Goal: Information Seeking & Learning: Check status

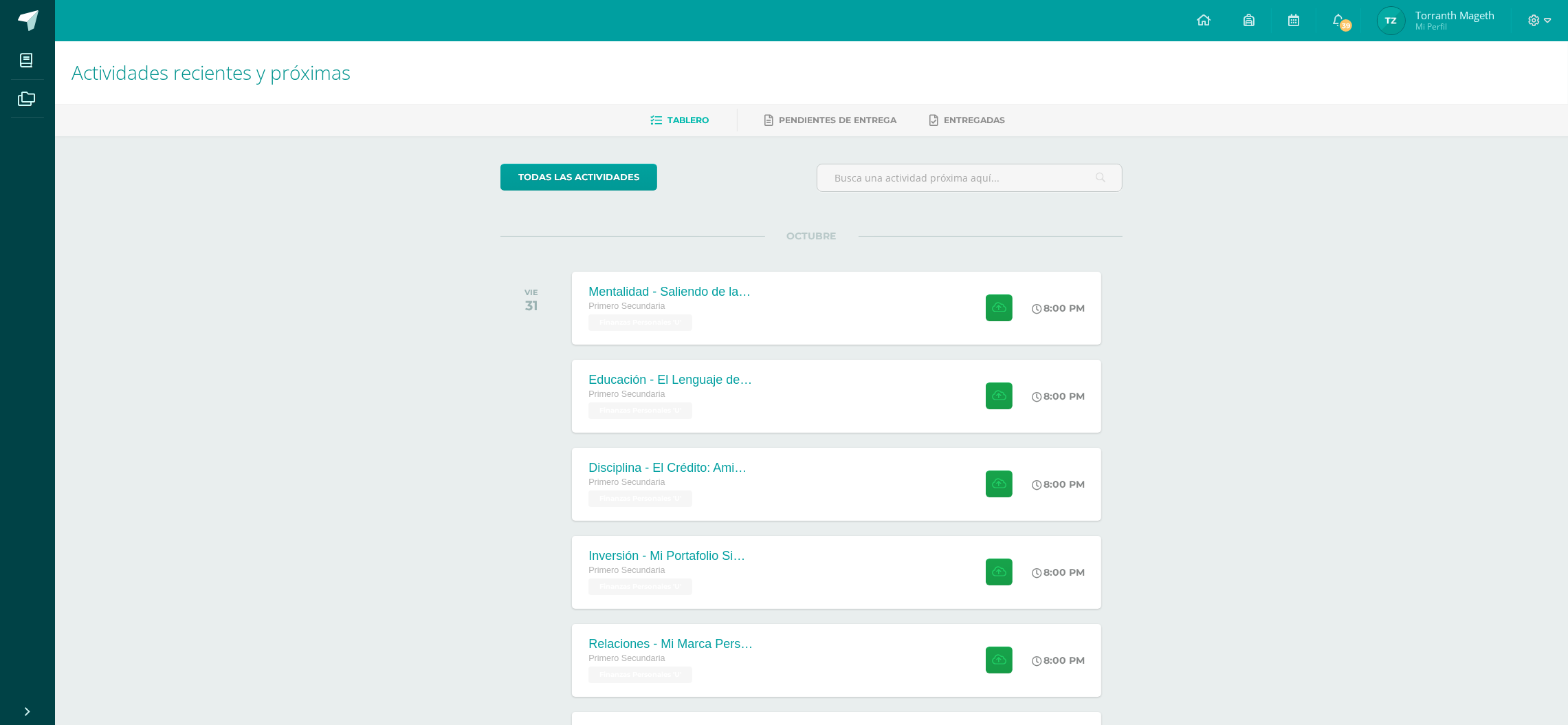
click at [1388, 13] on img at bounding box center [1391, 20] width 28 height 28
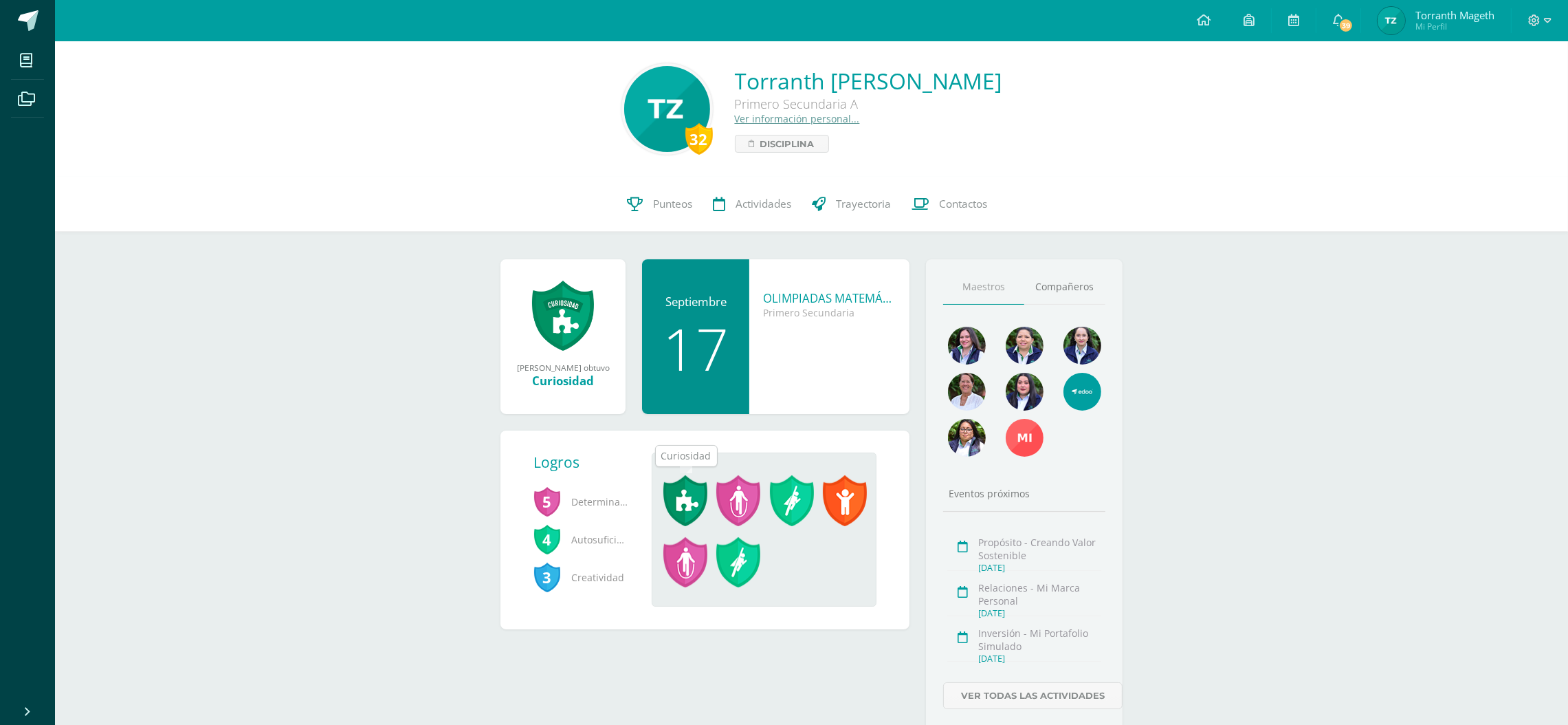
click at [694, 503] on span at bounding box center [685, 500] width 44 height 51
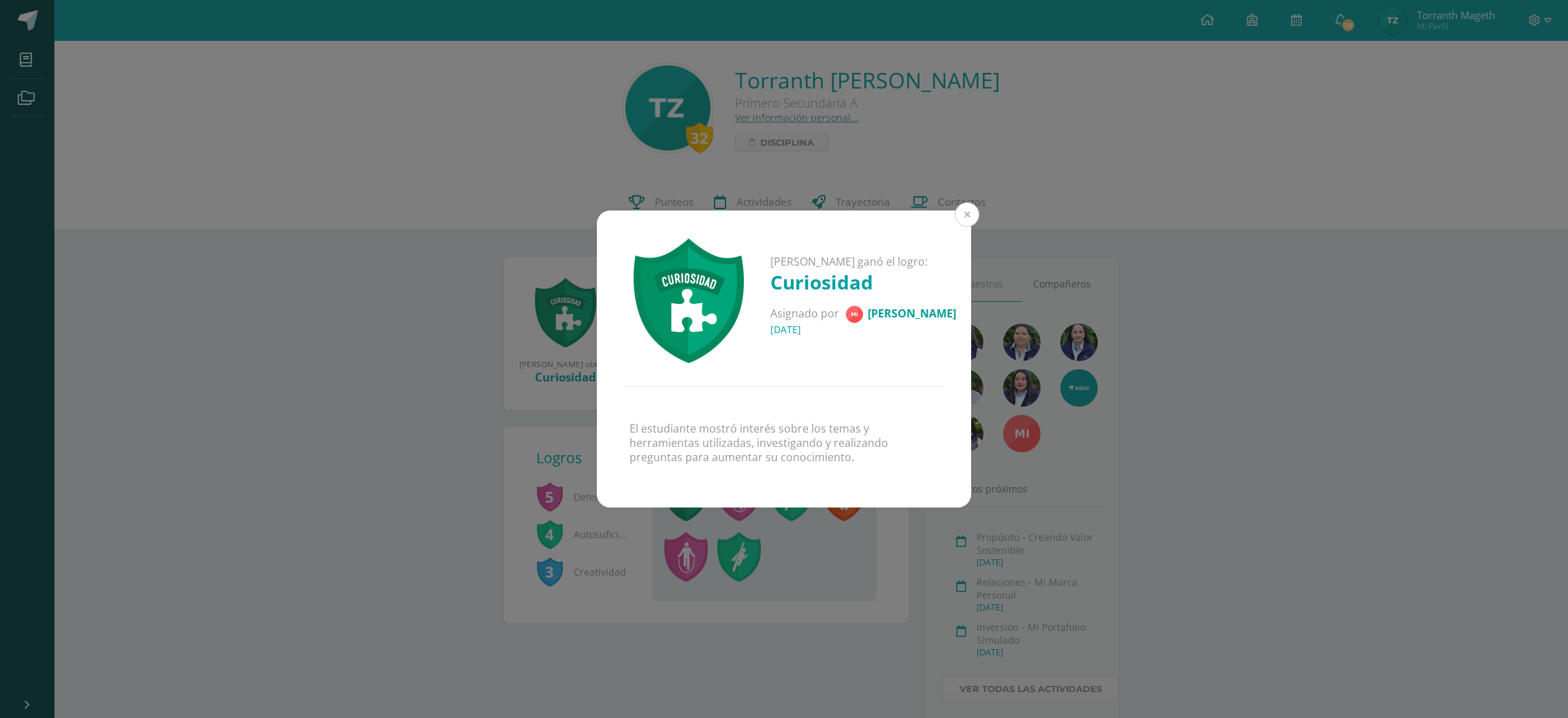
click at [967, 204] on button at bounding box center [967, 214] width 24 height 24
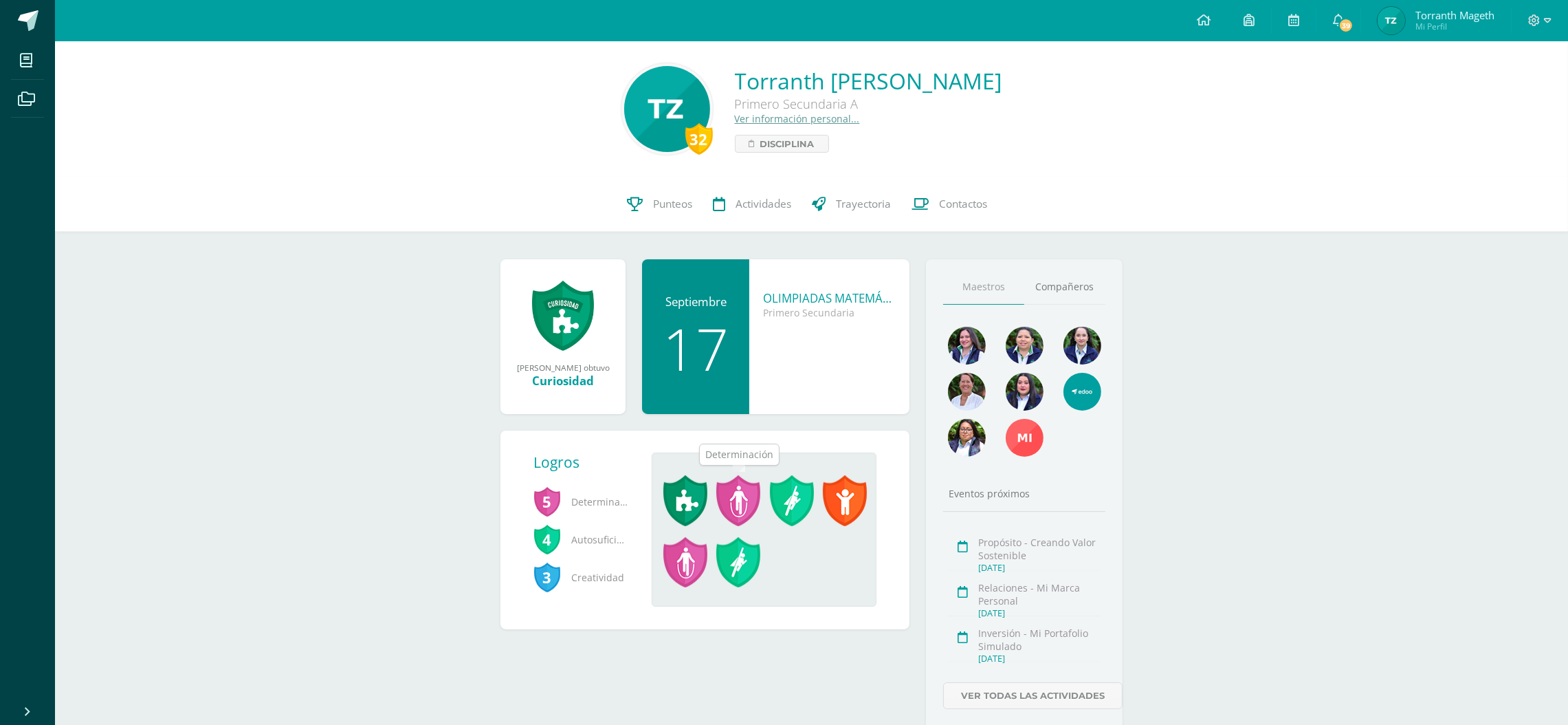
click at [740, 497] on span at bounding box center [738, 500] width 44 height 51
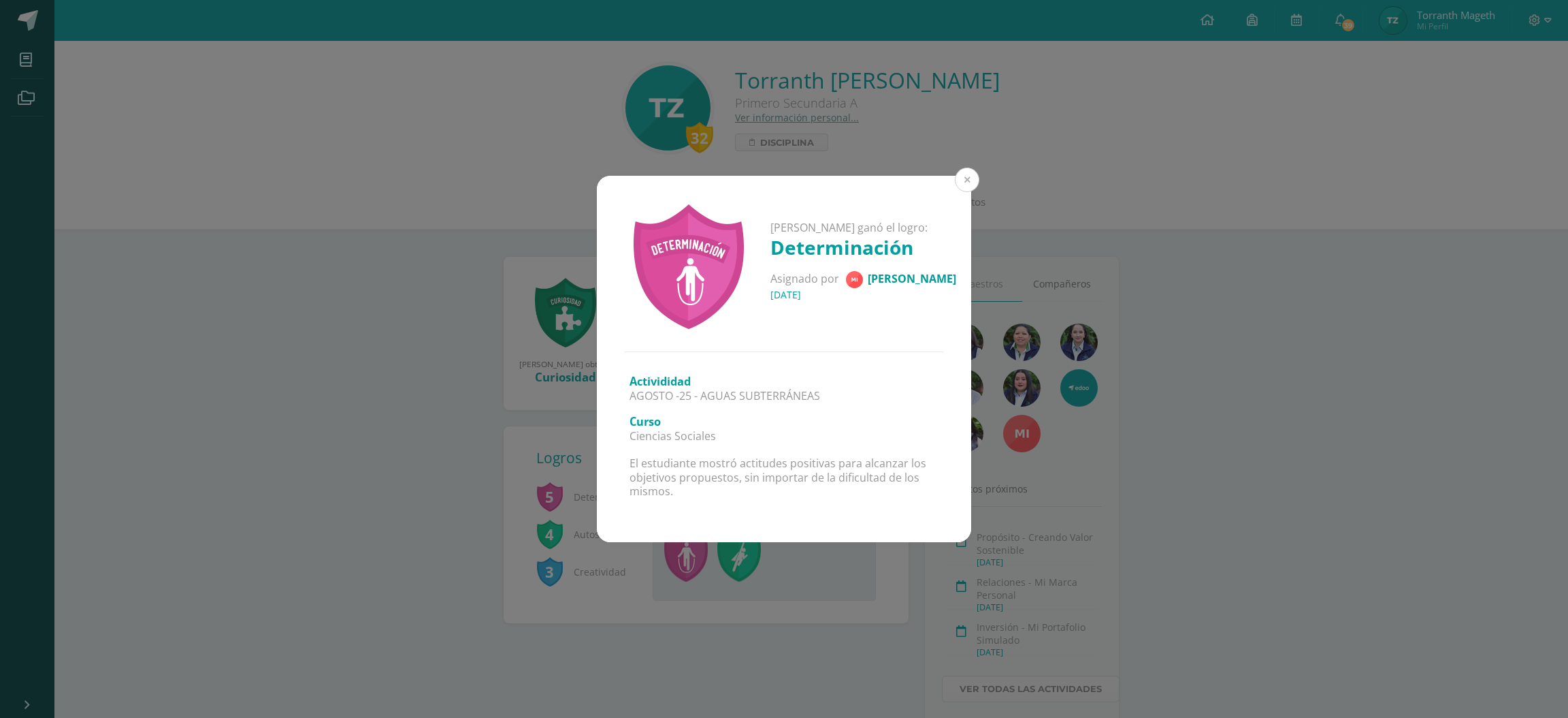
click at [963, 174] on button at bounding box center [967, 179] width 24 height 24
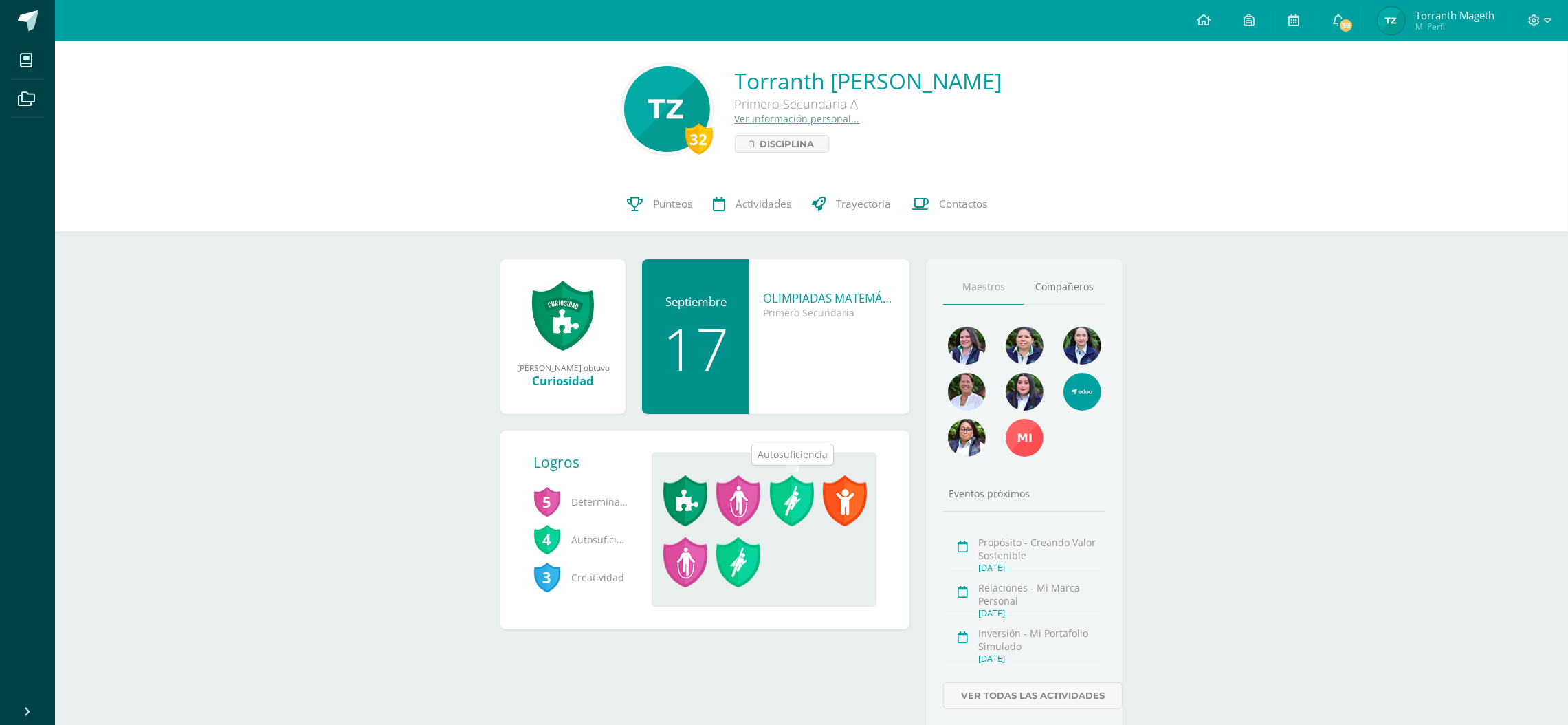
click at [787, 491] on span at bounding box center [792, 500] width 44 height 51
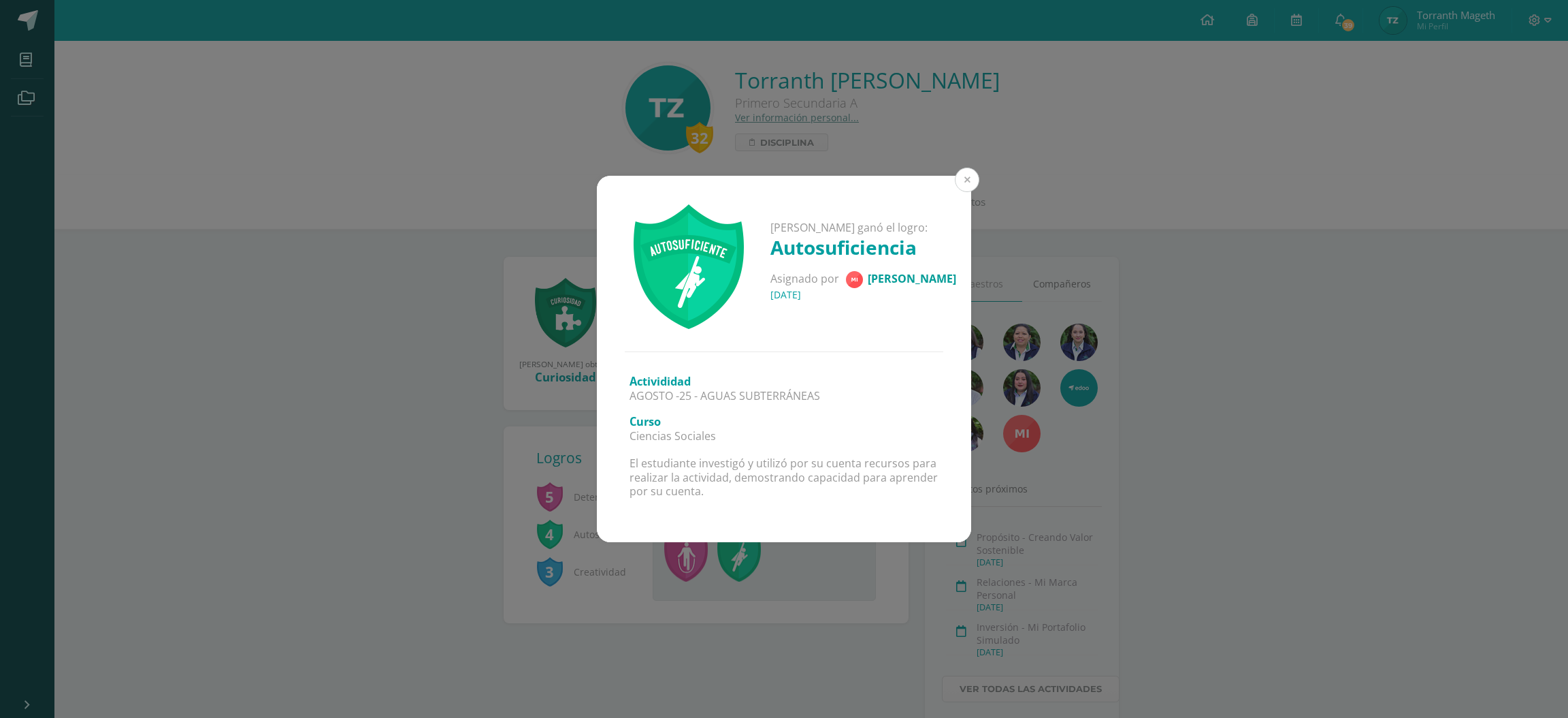
click at [966, 180] on button at bounding box center [967, 179] width 24 height 24
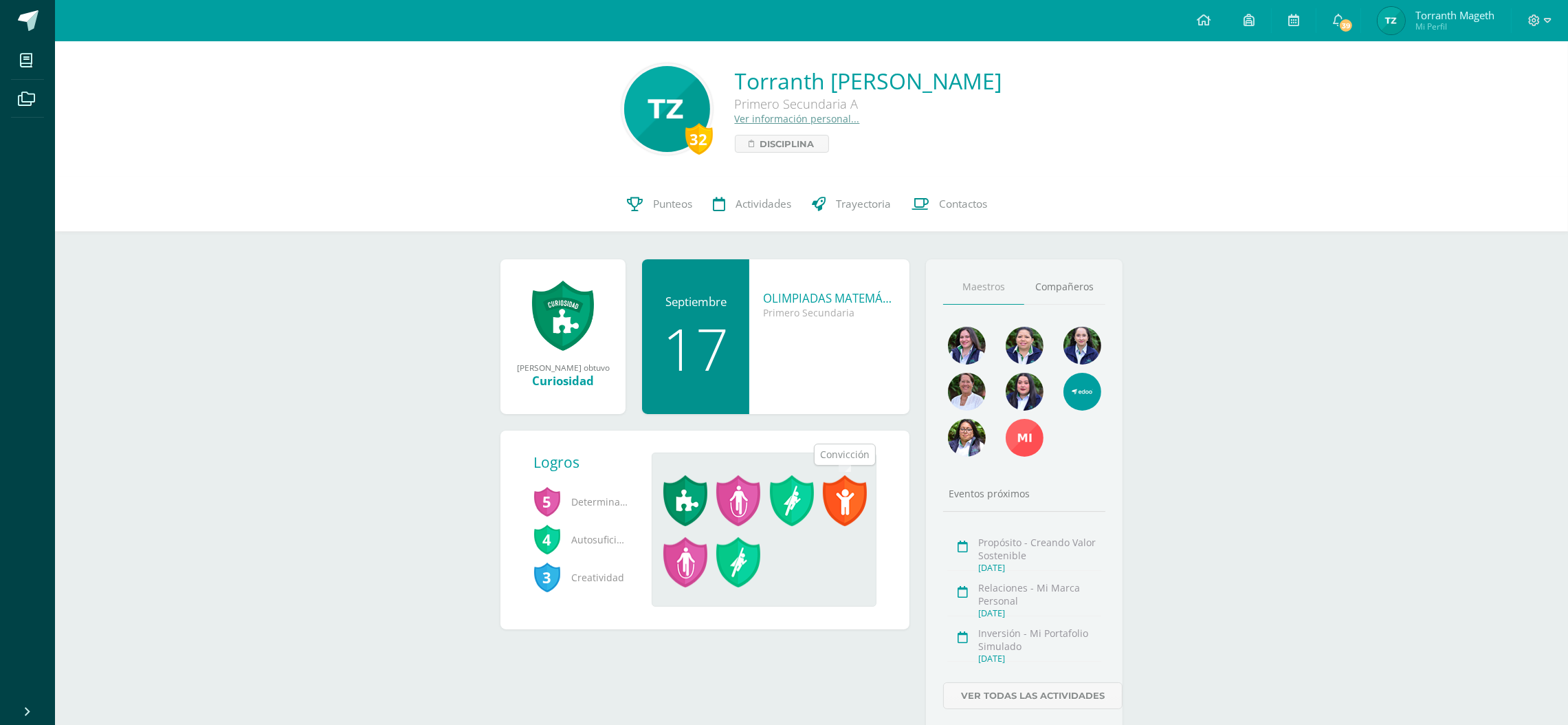
click at [845, 499] on span at bounding box center [845, 500] width 44 height 51
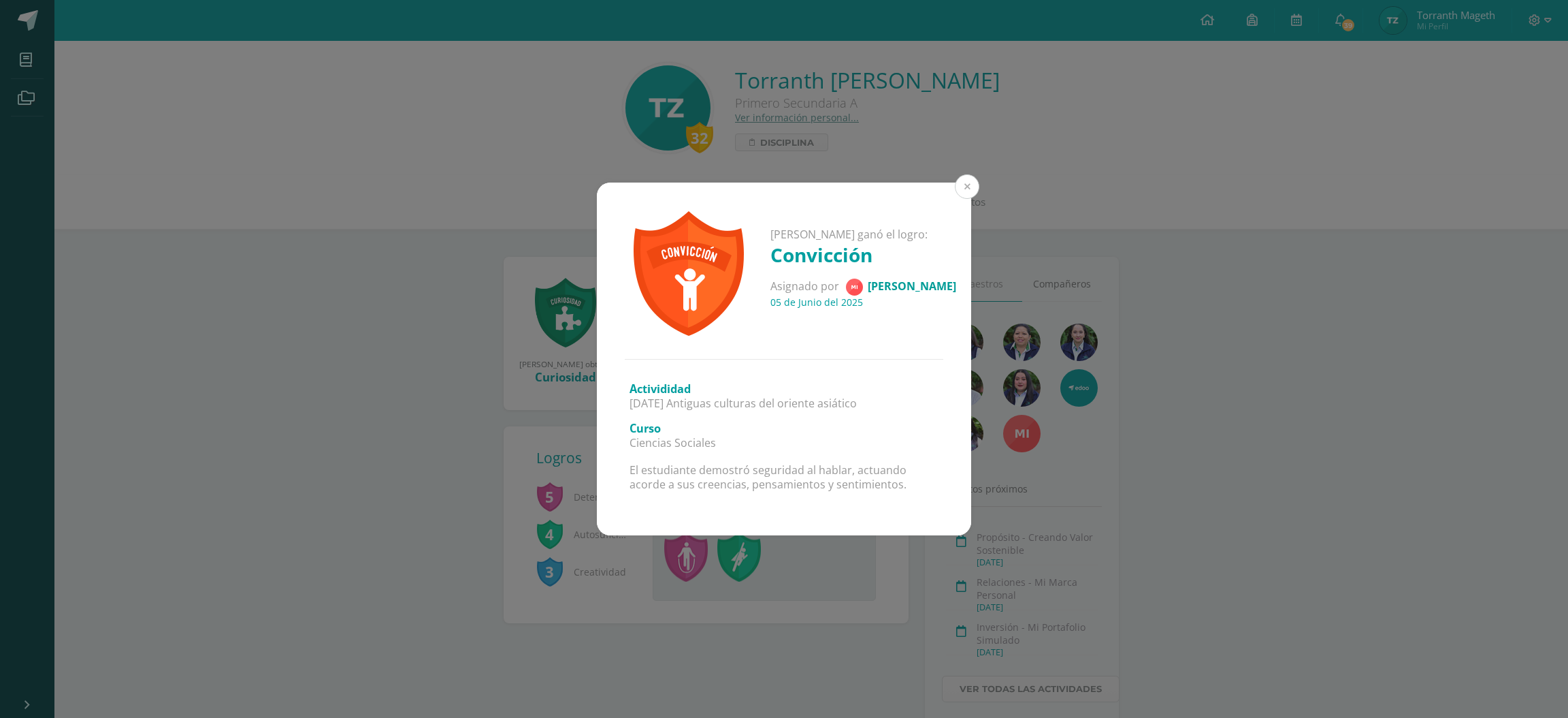
click at [969, 182] on button at bounding box center [967, 186] width 24 height 24
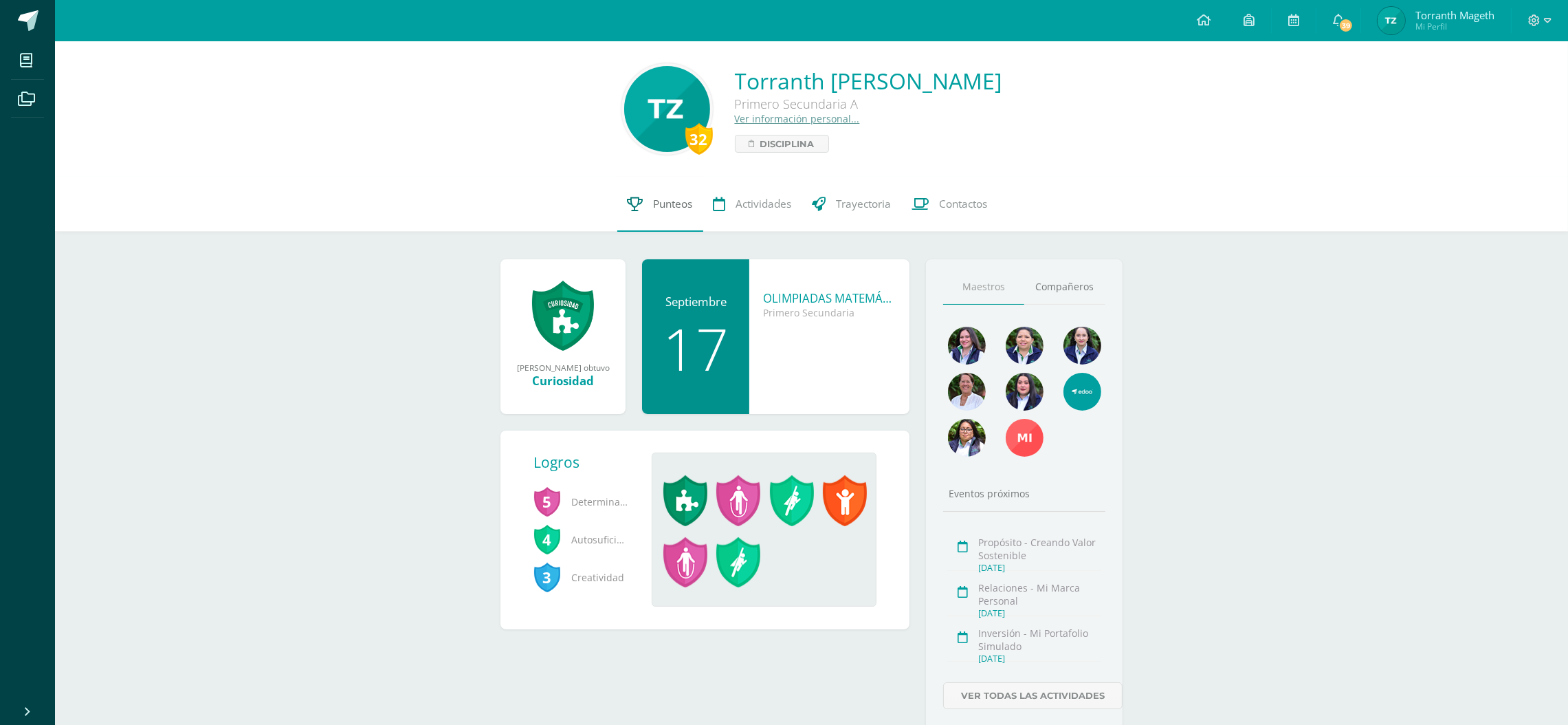
click at [676, 202] on span "Punteos" at bounding box center [673, 204] width 39 height 14
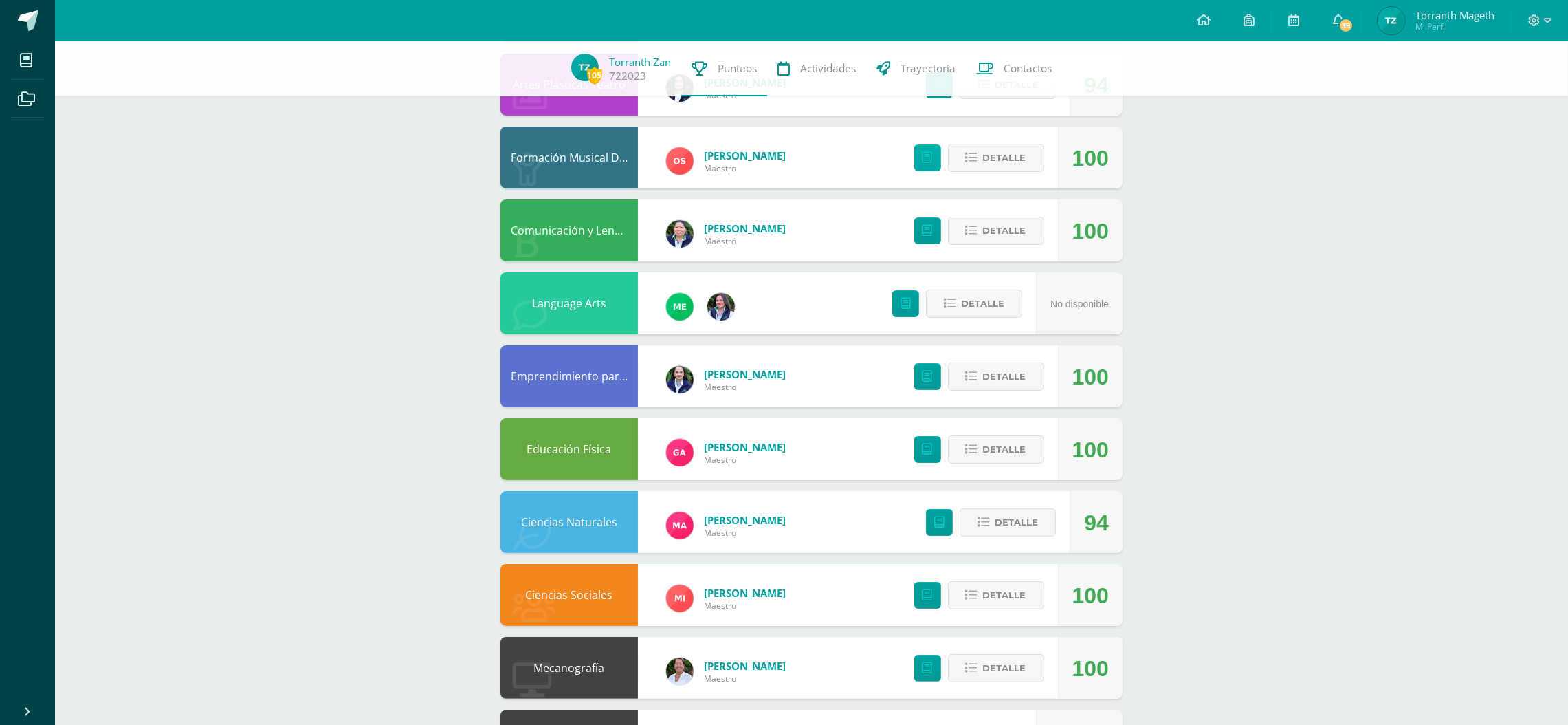
scroll to position [381, 0]
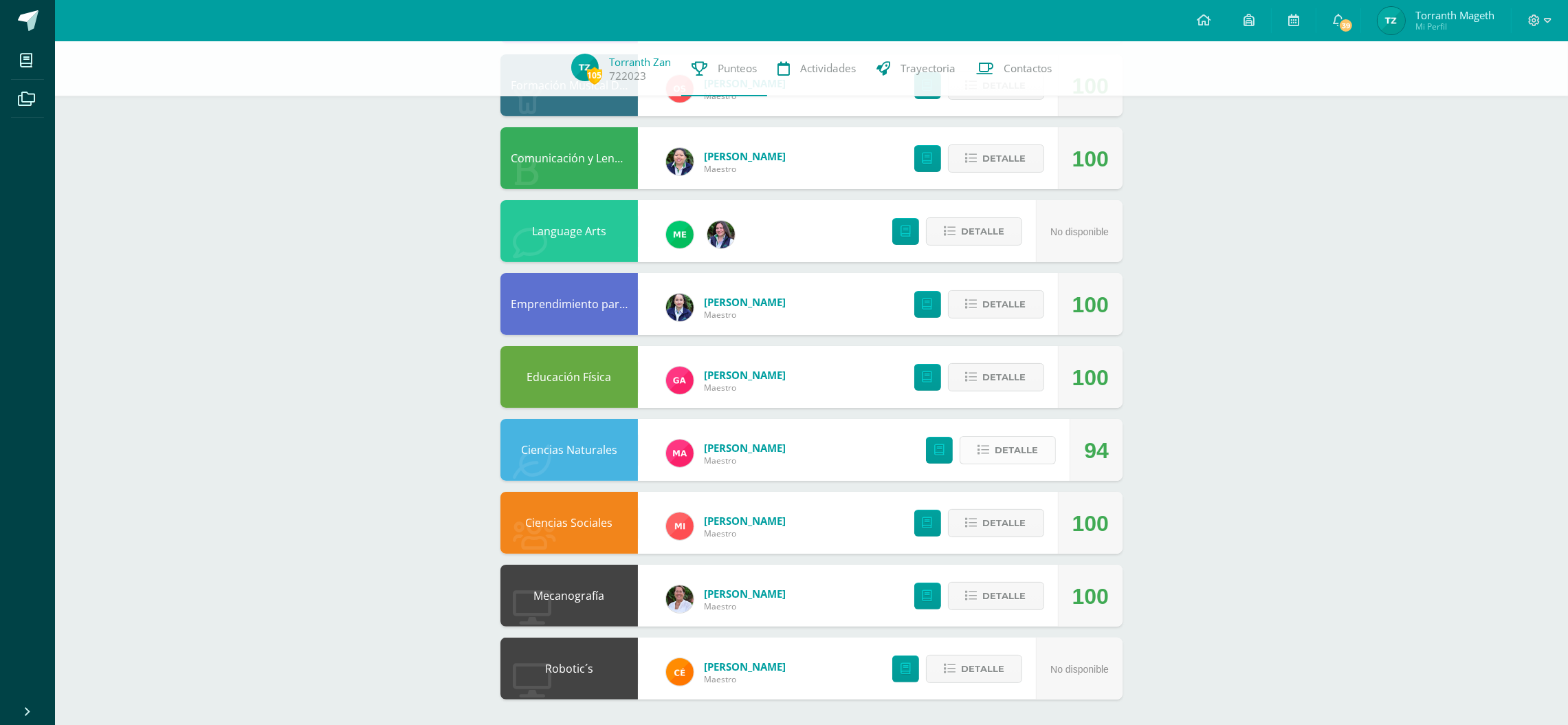
click at [1026, 447] on span "Detalle" at bounding box center [1015, 450] width 43 height 25
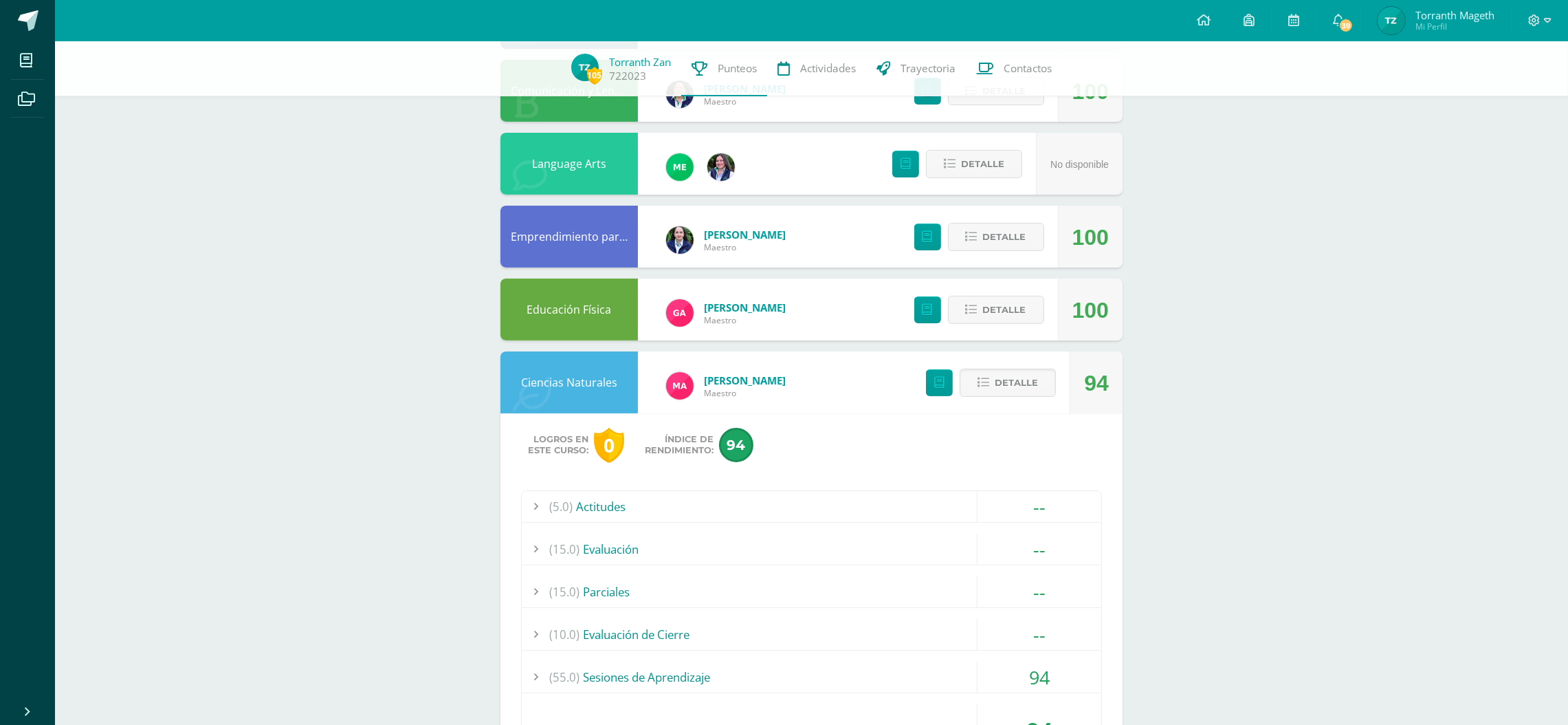
scroll to position [587, 0]
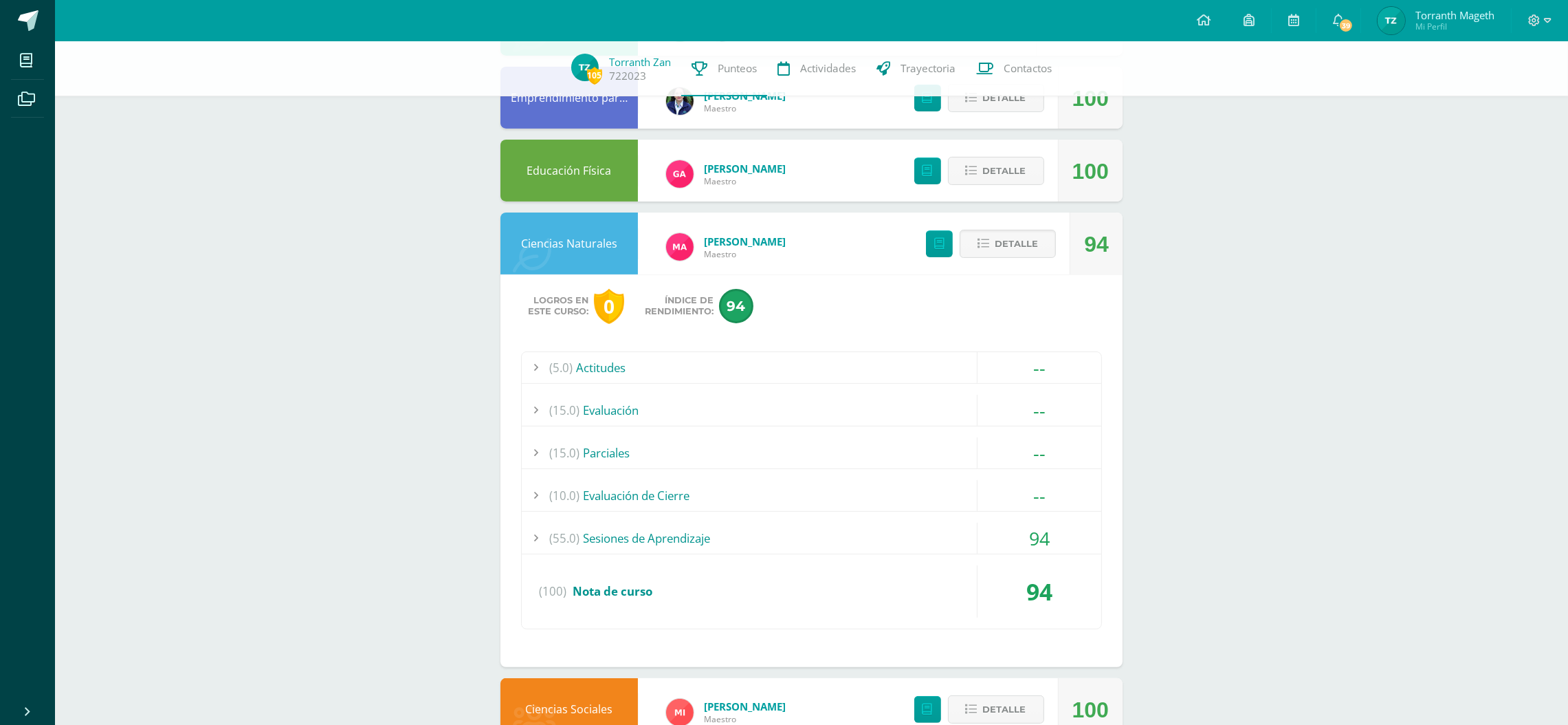
click at [667, 535] on div "(55.0) Sesiones de Aprendizaje" at bounding box center [812, 537] width 580 height 31
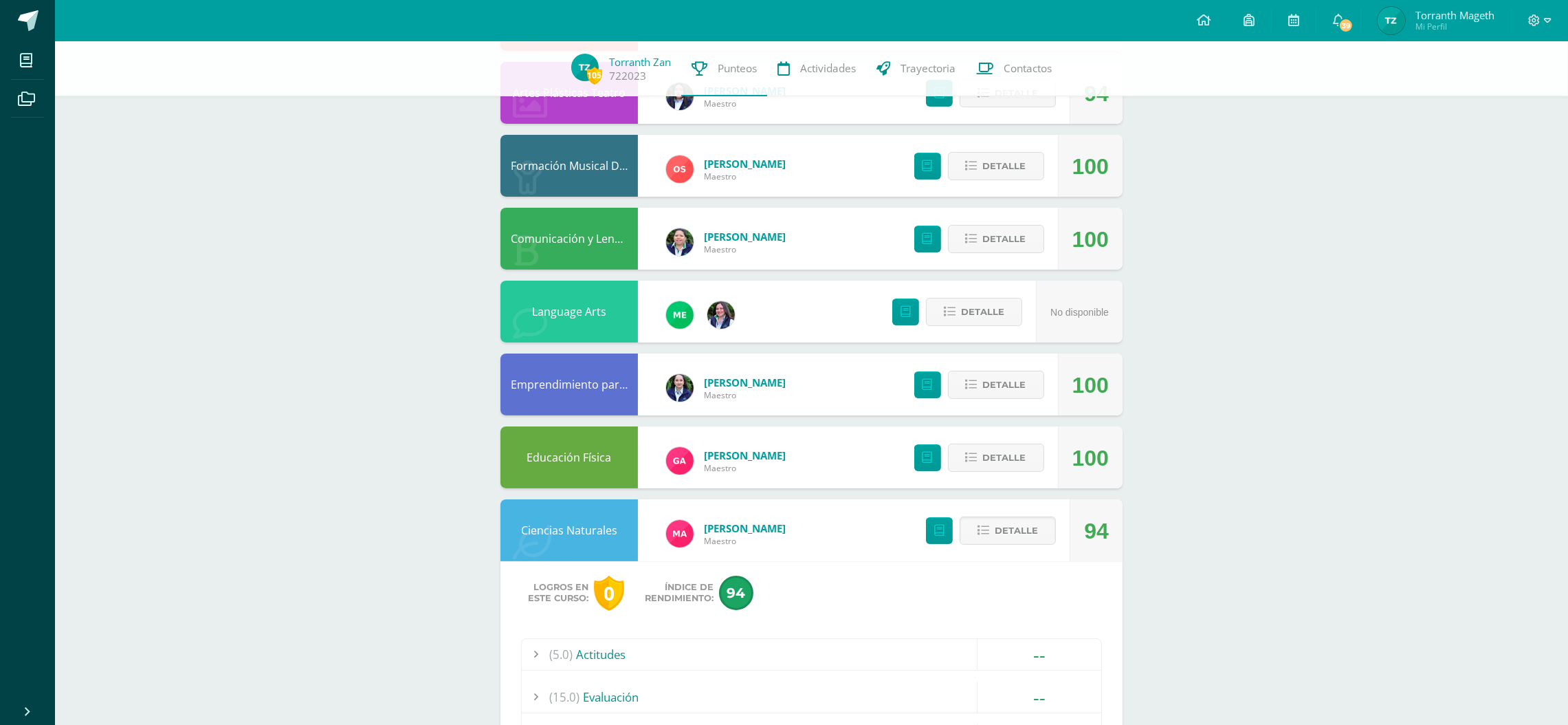
scroll to position [175, 0]
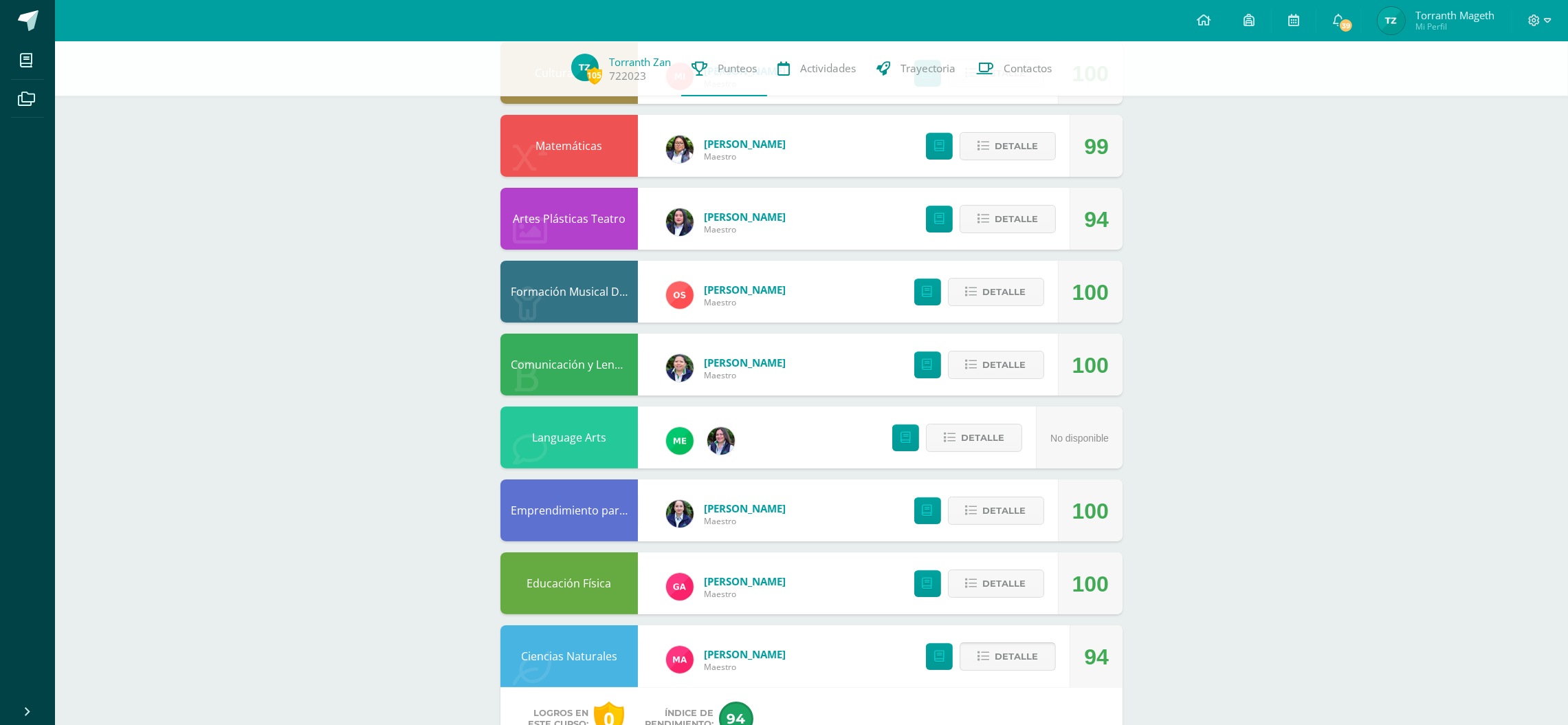
click at [988, 651] on icon at bounding box center [983, 657] width 12 height 12
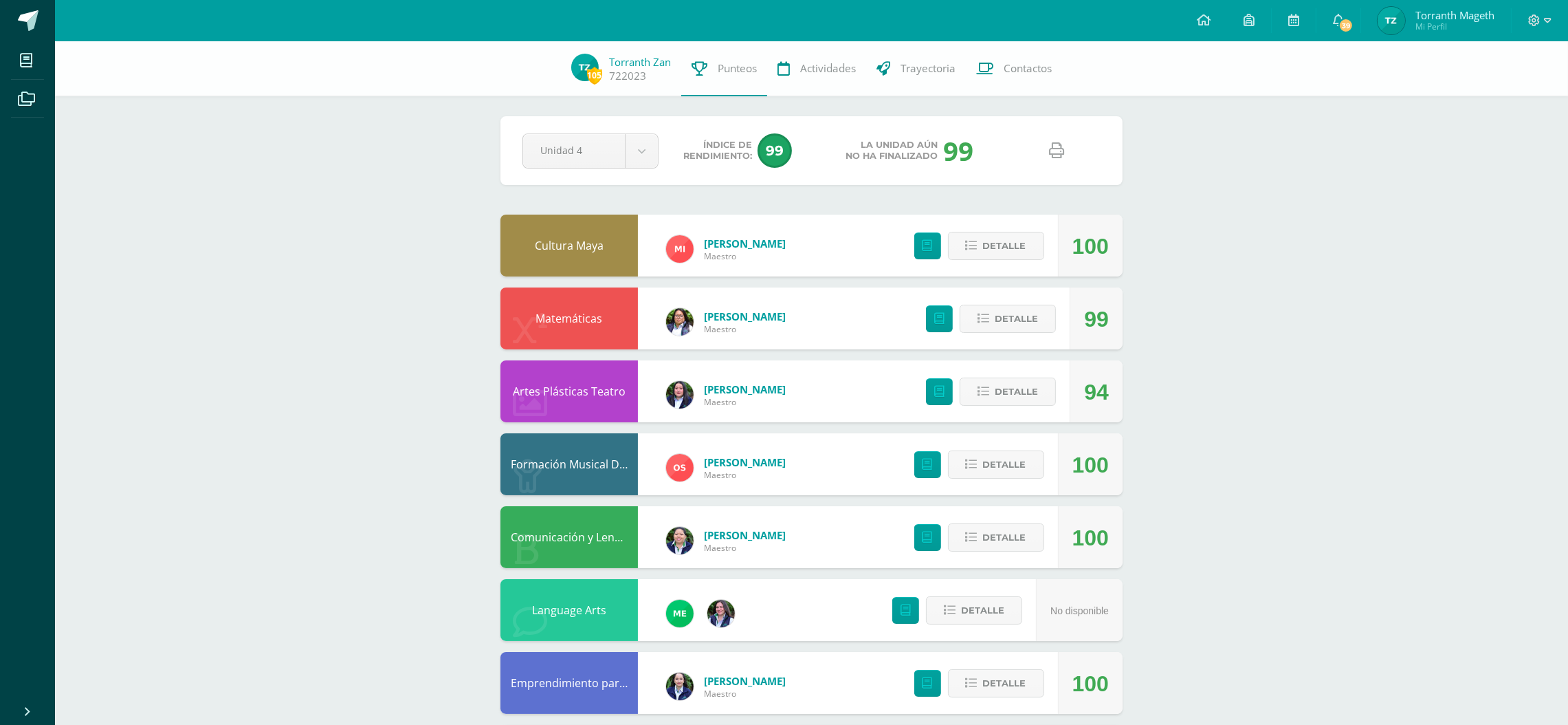
scroll to position [0, 0]
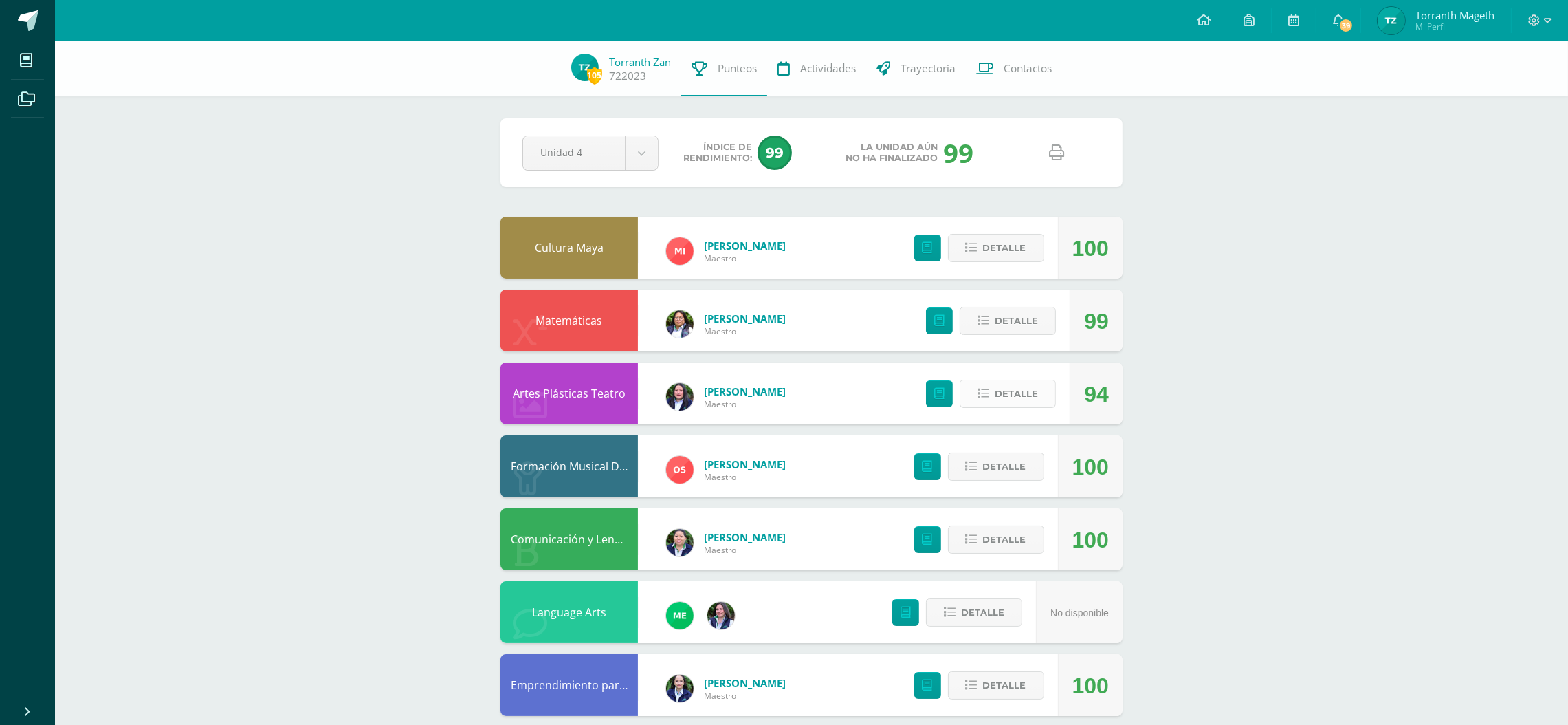
click at [1026, 388] on span "Detalle" at bounding box center [1015, 394] width 43 height 25
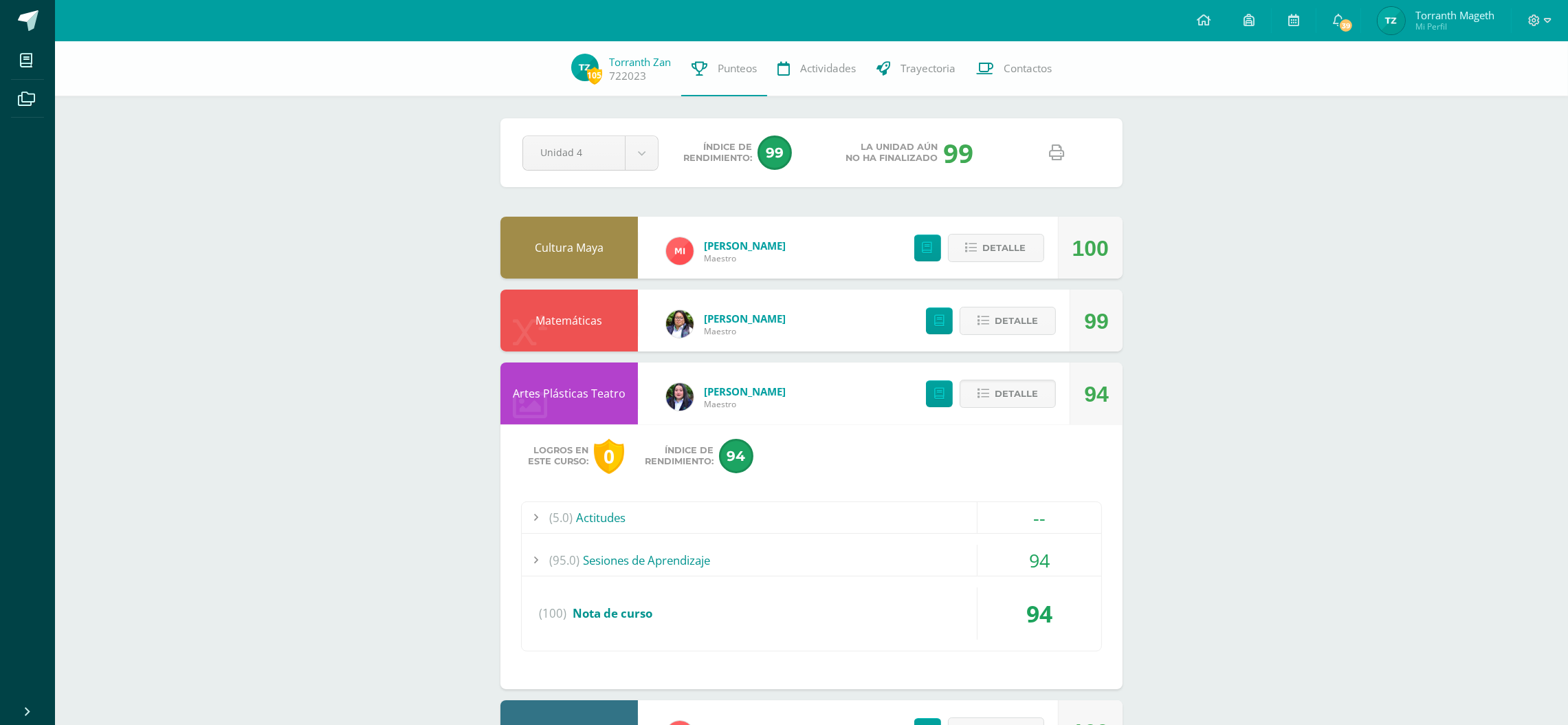
click at [677, 555] on div "(95.0) Sesiones de Aprendizaje" at bounding box center [812, 559] width 580 height 31
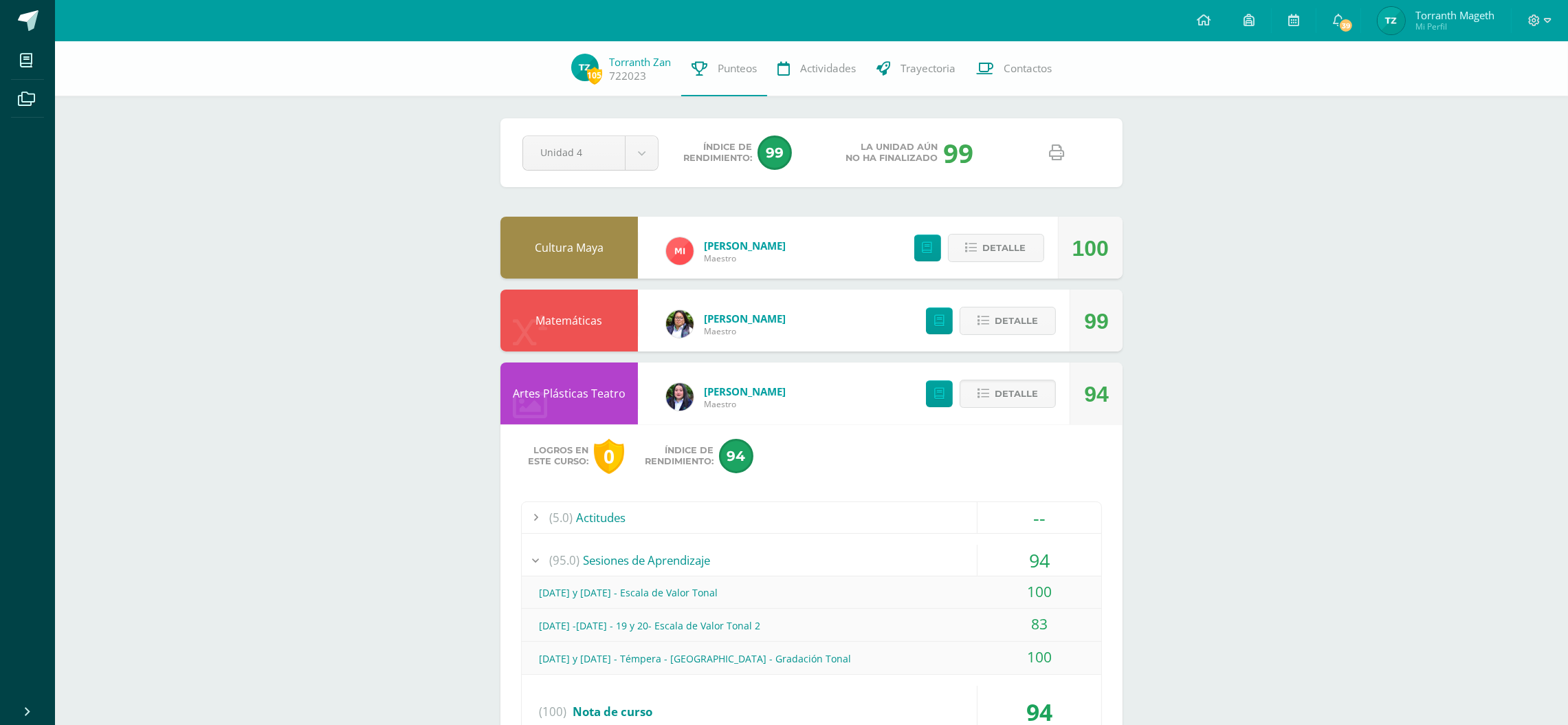
scroll to position [103, 0]
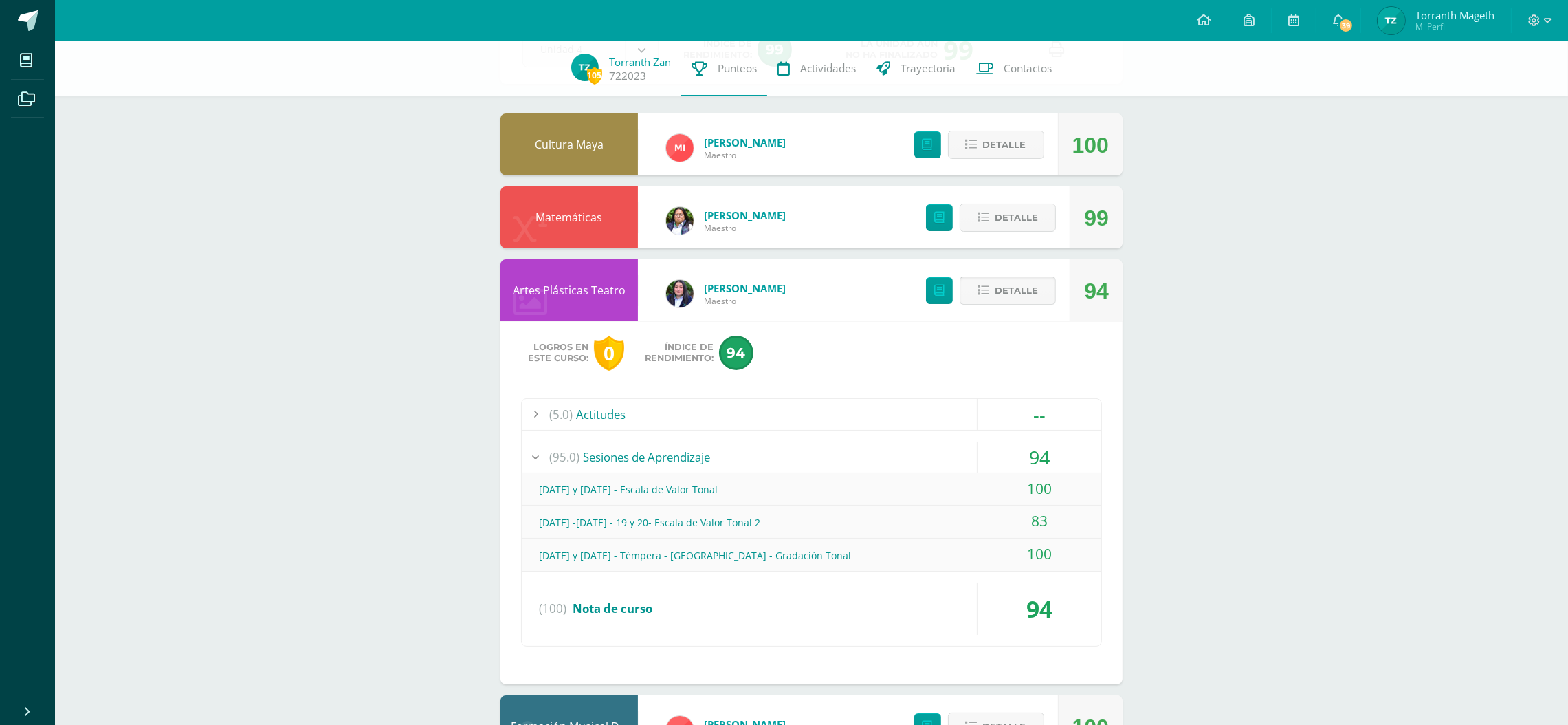
click at [1005, 282] on span "Detalle" at bounding box center [1015, 291] width 43 height 25
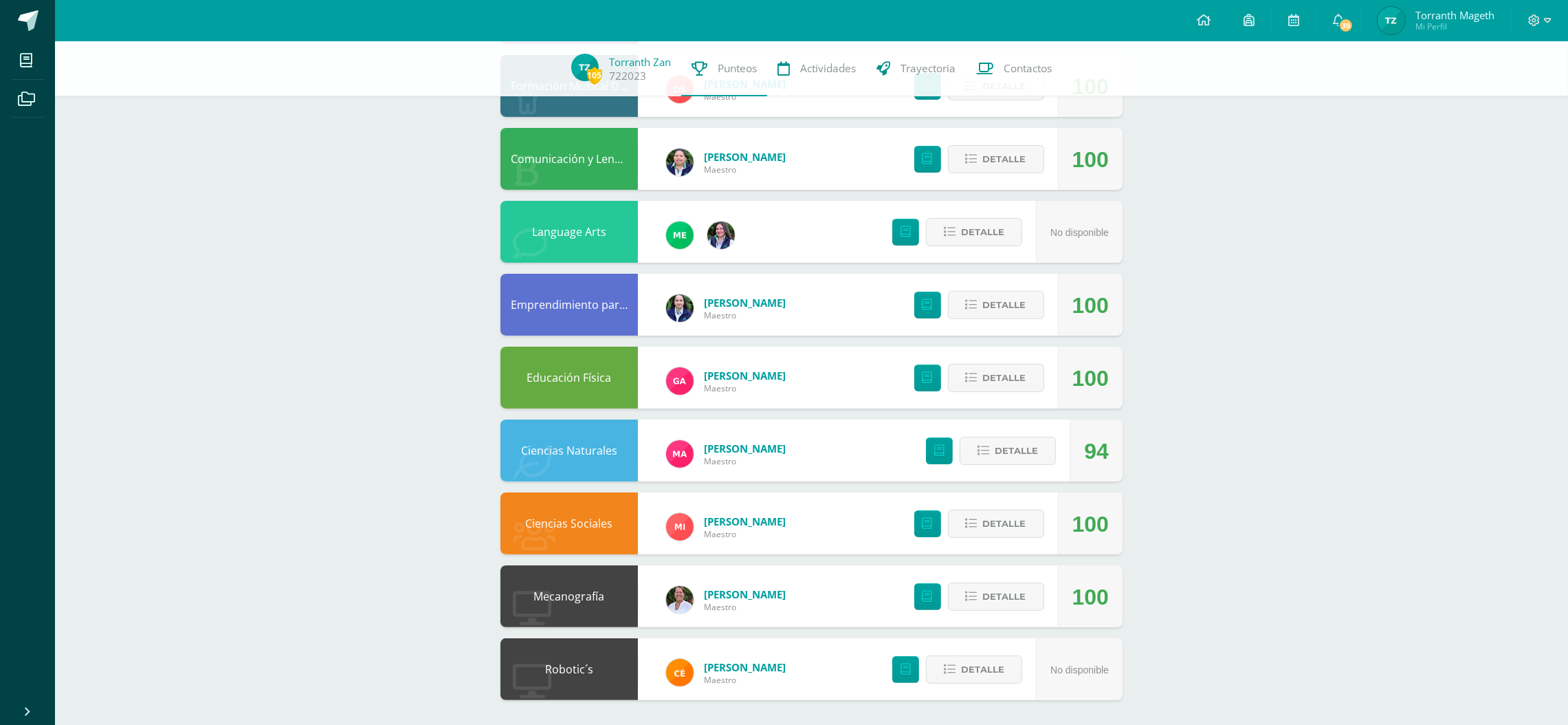
scroll to position [381, 0]
click at [1021, 455] on span "Detalle" at bounding box center [1015, 450] width 43 height 25
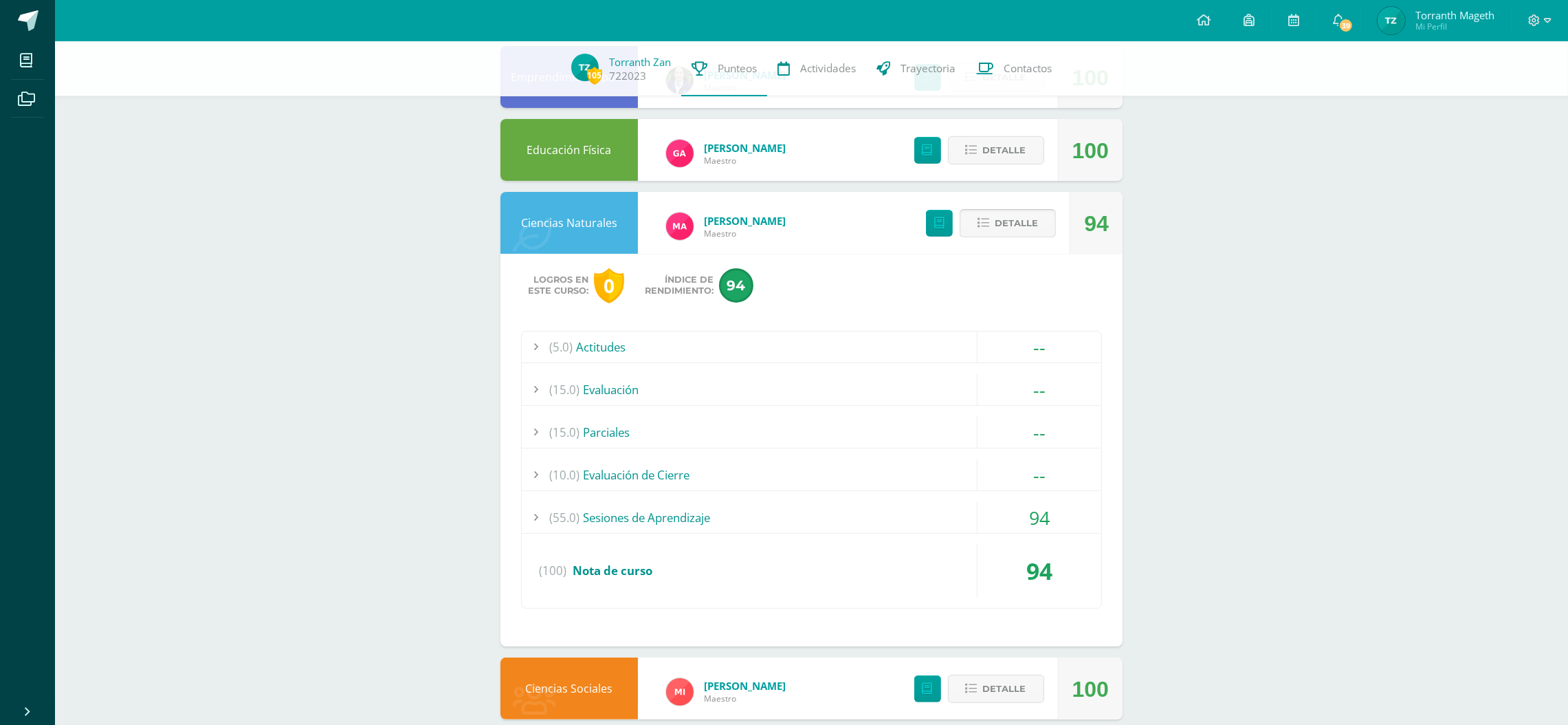
scroll to position [774, 0]
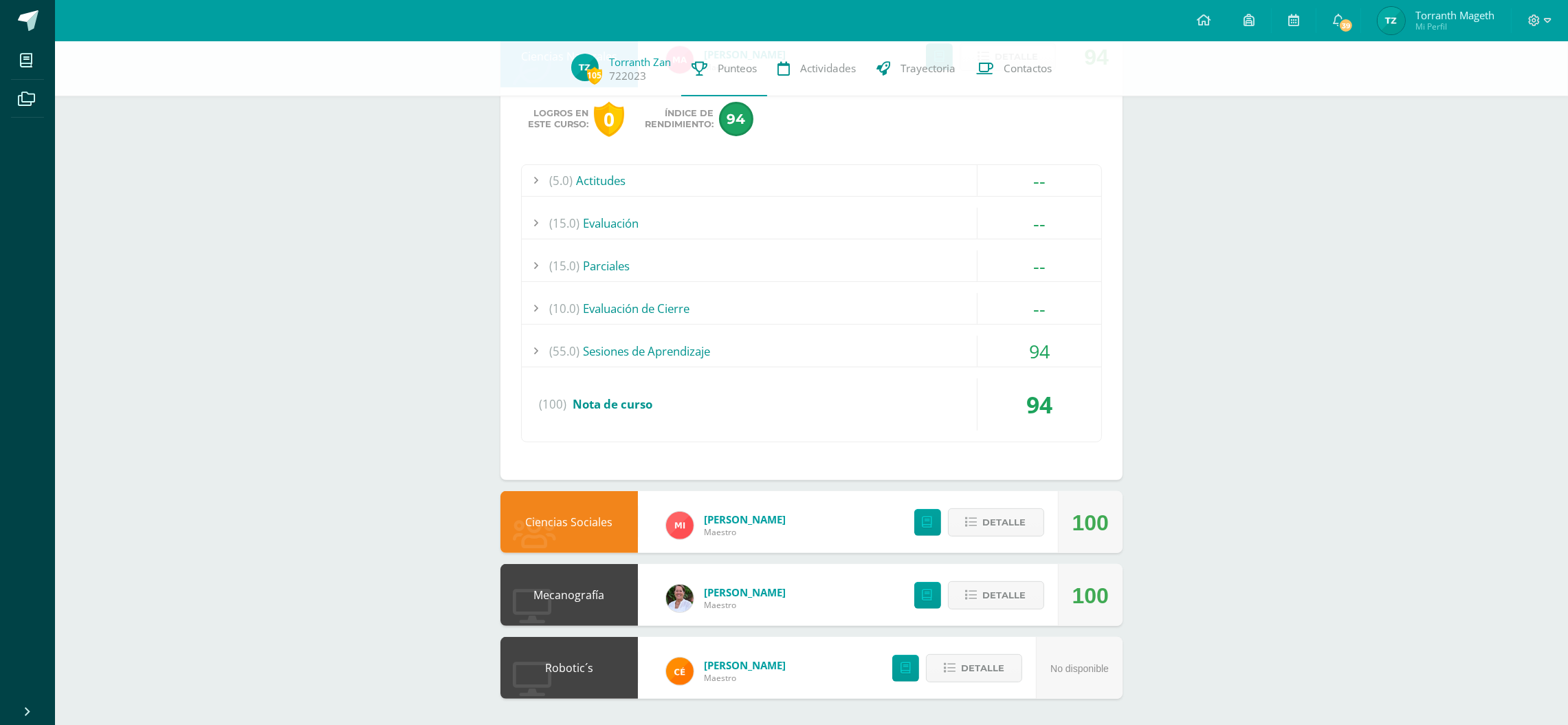
click at [699, 352] on div "(55.0) Sesiones de Aprendizaje" at bounding box center [812, 351] width 580 height 31
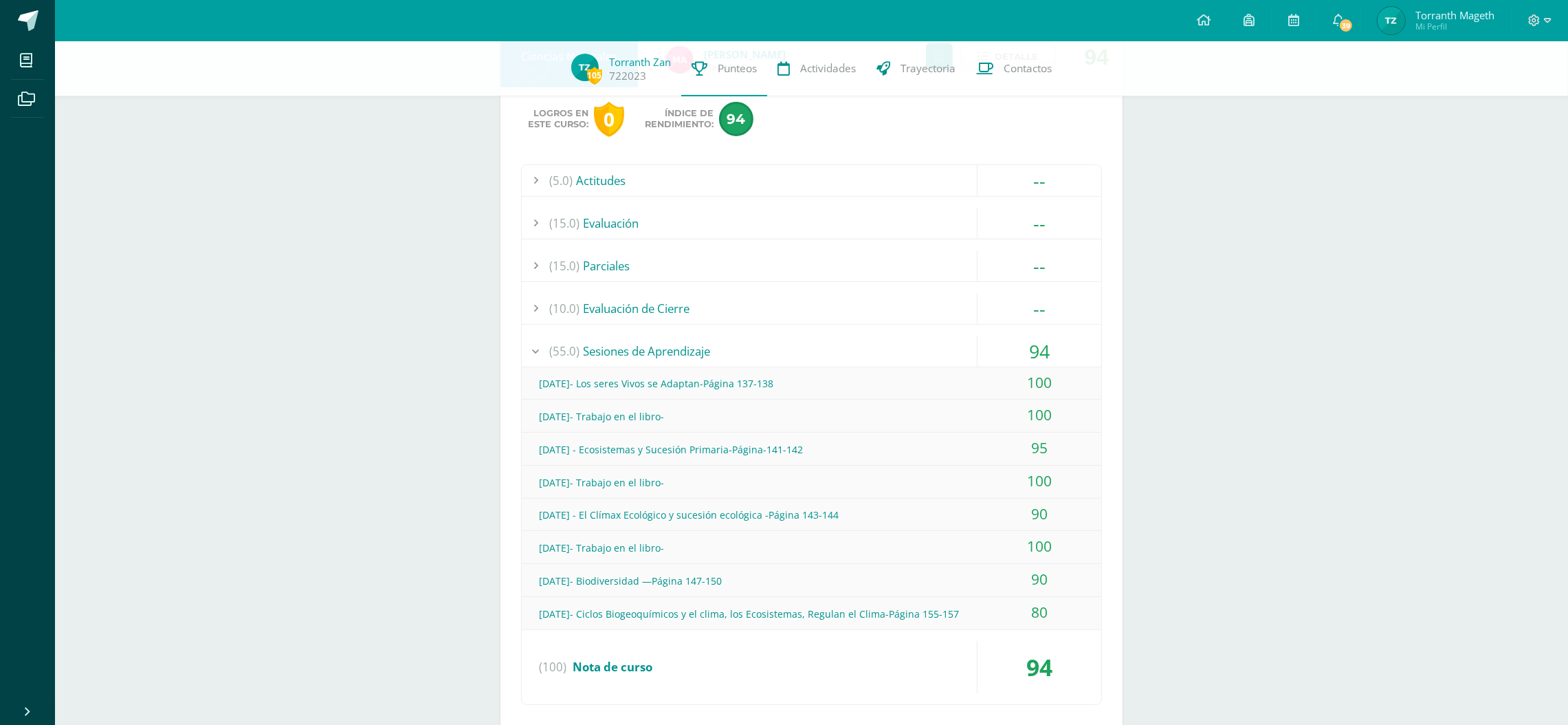
scroll to position [568, 0]
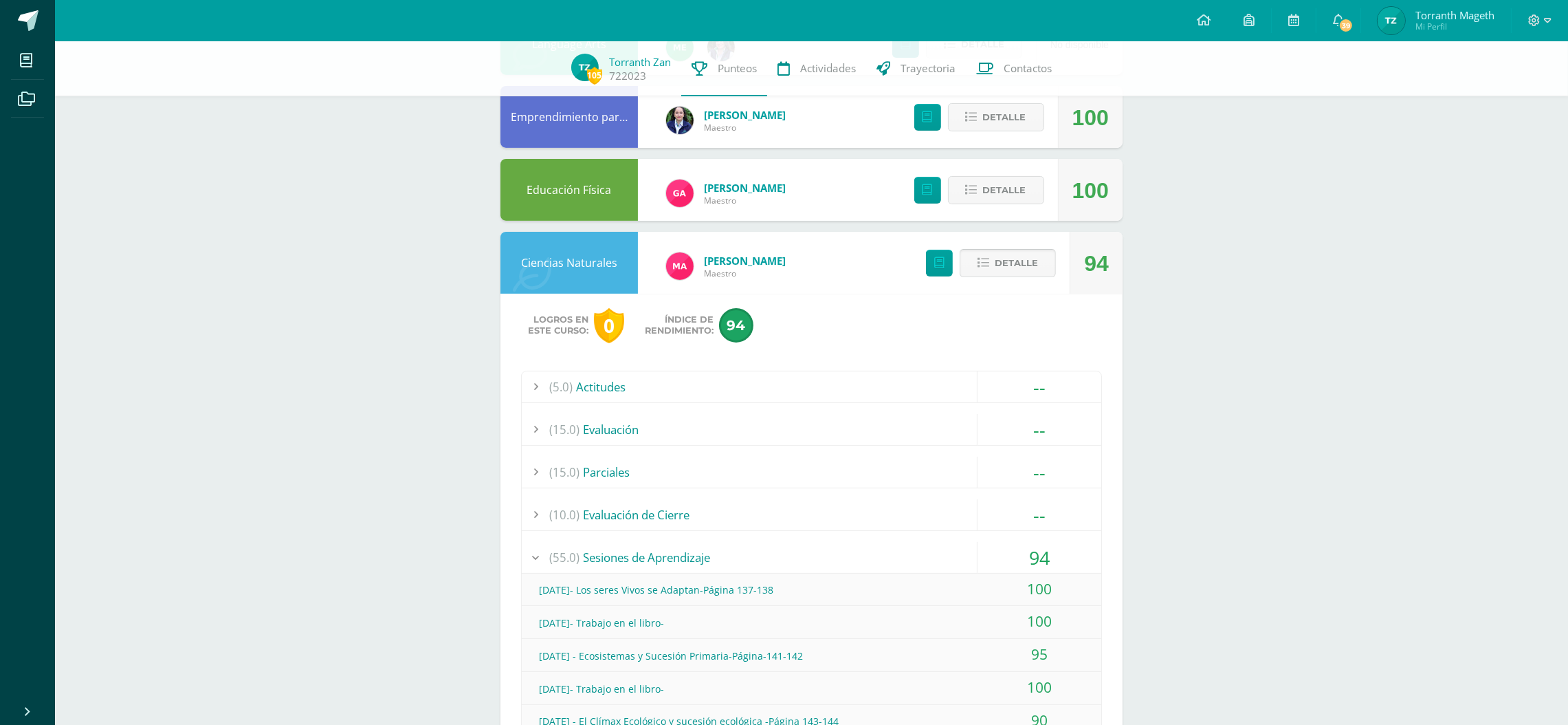
click at [1005, 255] on span "Detalle" at bounding box center [1015, 263] width 43 height 25
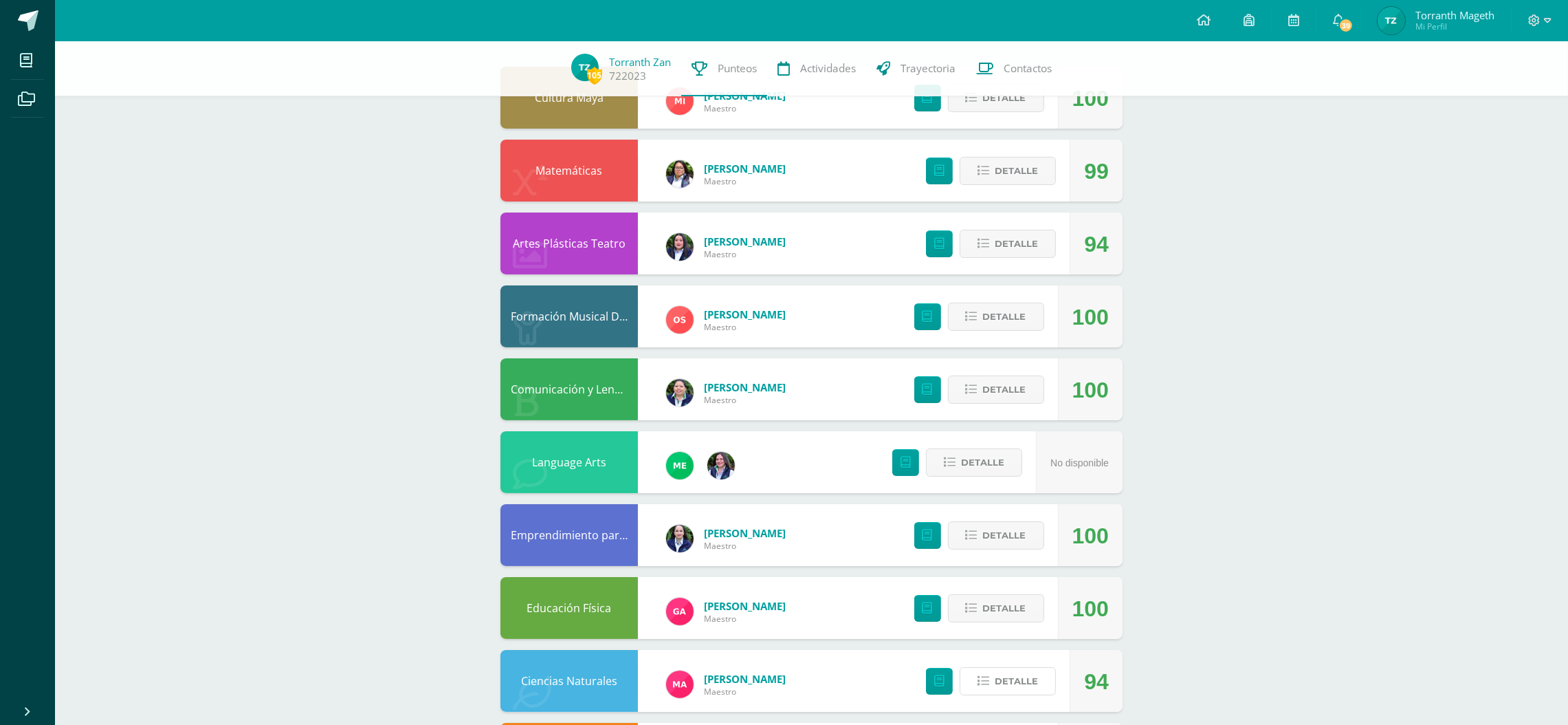
scroll to position [0, 0]
